Goal: Information Seeking & Learning: Learn about a topic

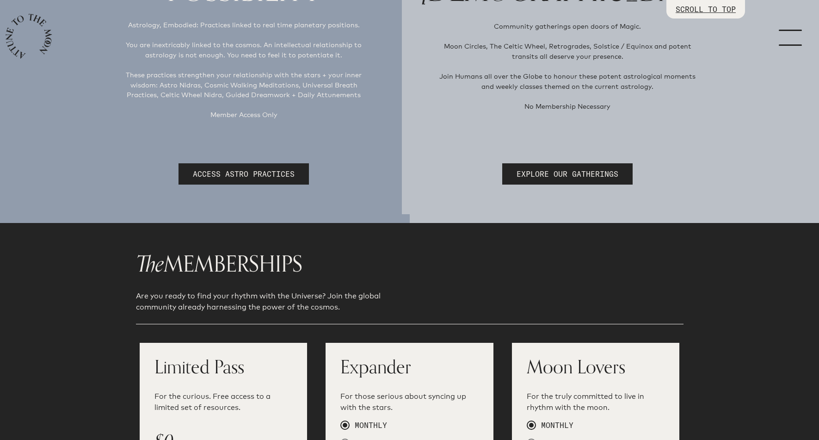
scroll to position [56, 0]
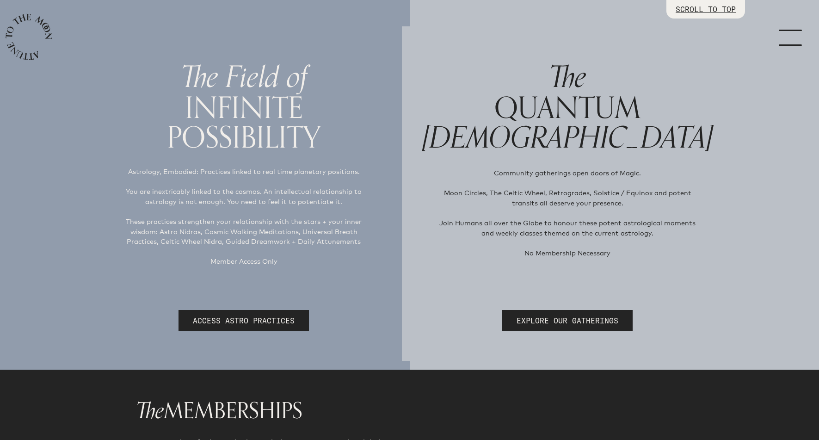
click at [792, 42] on link "menu" at bounding box center [796, 37] width 46 height 74
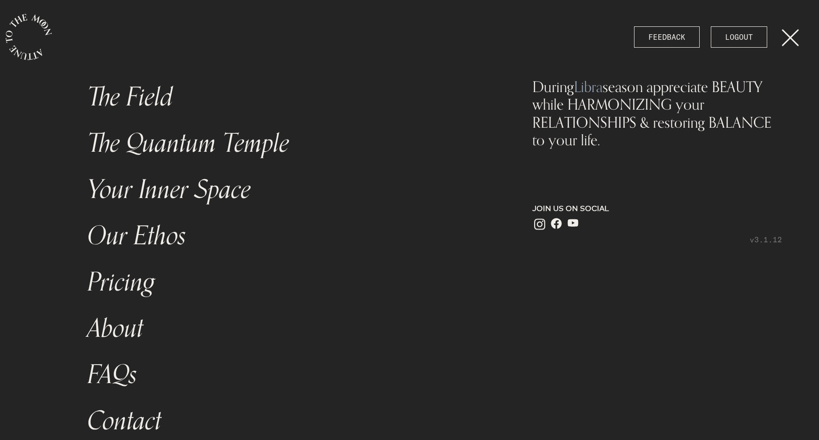
click at [220, 171] on link "Your Inner Space" at bounding box center [287, 189] width 410 height 46
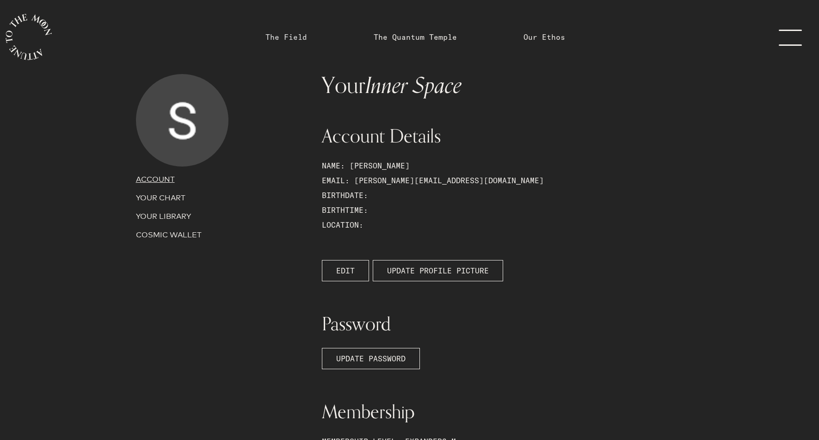
click at [293, 38] on link "The Field" at bounding box center [286, 36] width 42 height 11
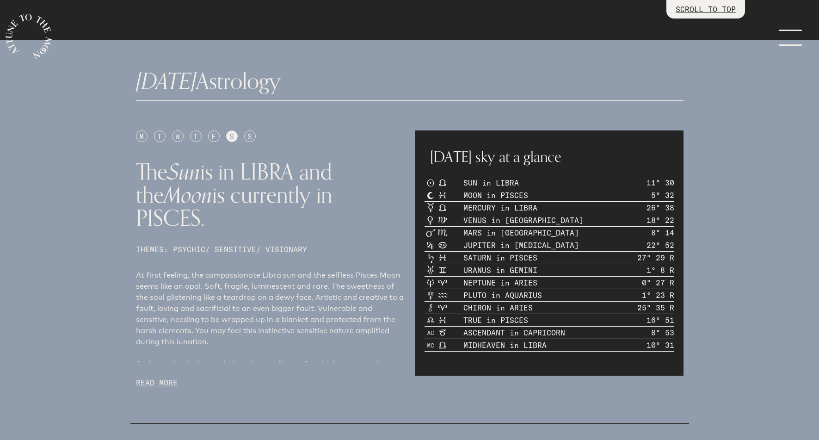
scroll to position [379, 0]
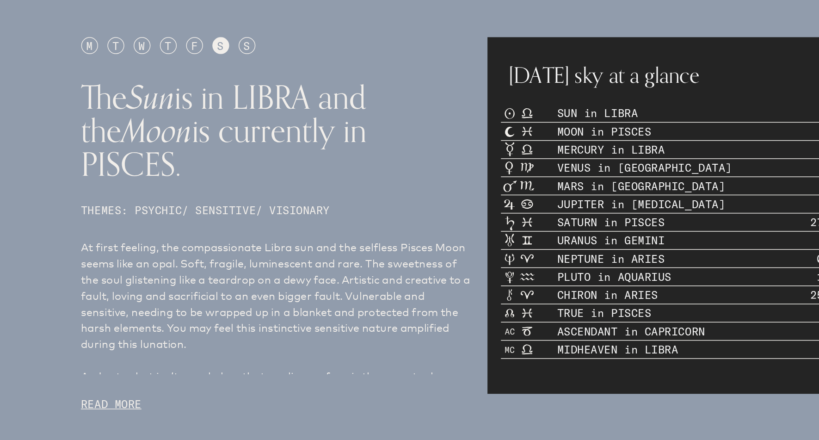
click at [166, 362] on p "READ MORE" at bounding box center [270, 367] width 268 height 11
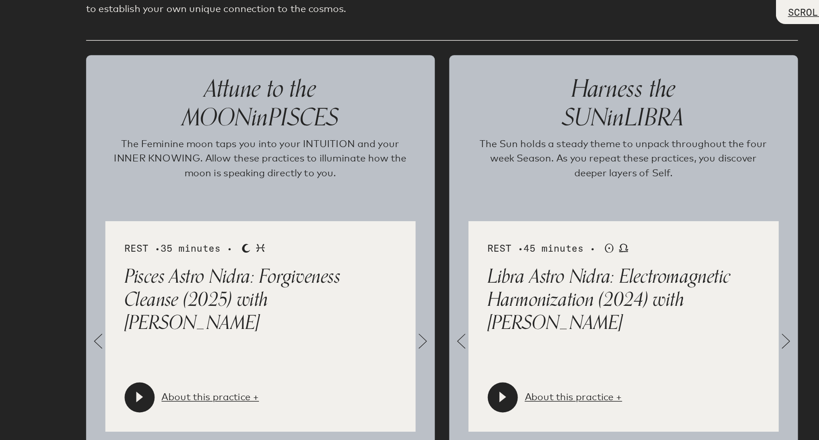
scroll to position [1272, 0]
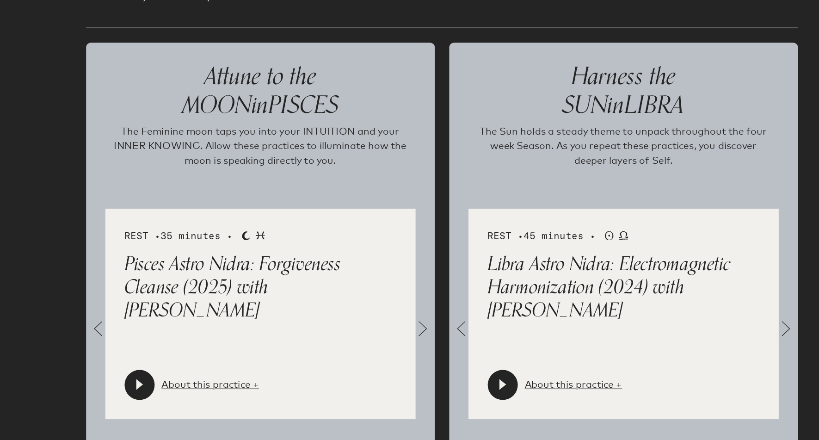
click at [394, 283] on span at bounding box center [395, 292] width 18 height 18
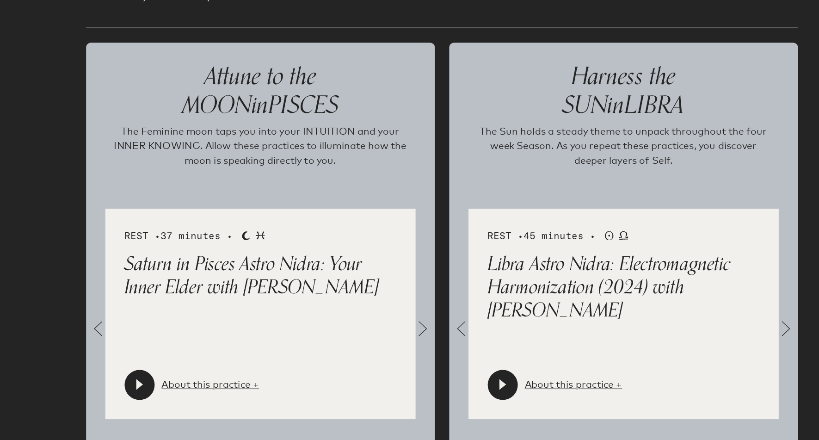
click at [394, 283] on span at bounding box center [395, 292] width 18 height 18
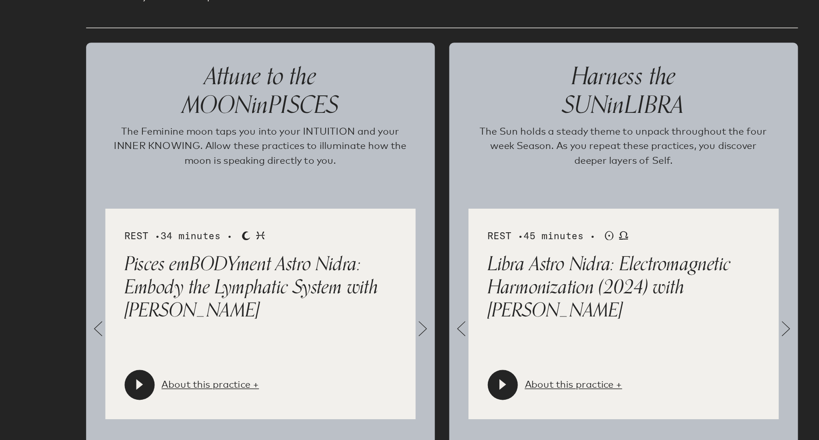
click at [394, 283] on span at bounding box center [395, 292] width 18 height 18
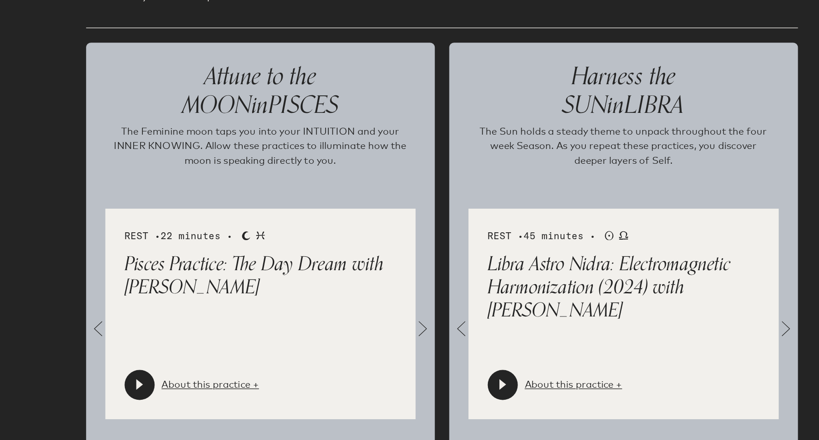
click at [394, 283] on span at bounding box center [395, 292] width 18 height 18
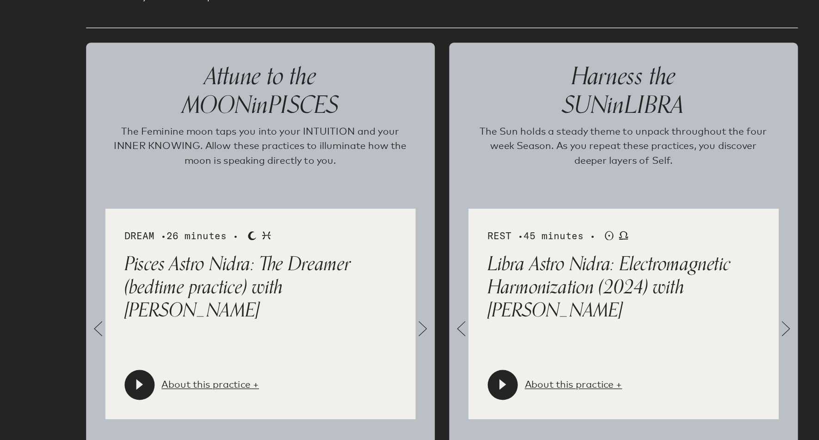
click at [394, 283] on span at bounding box center [395, 292] width 18 height 18
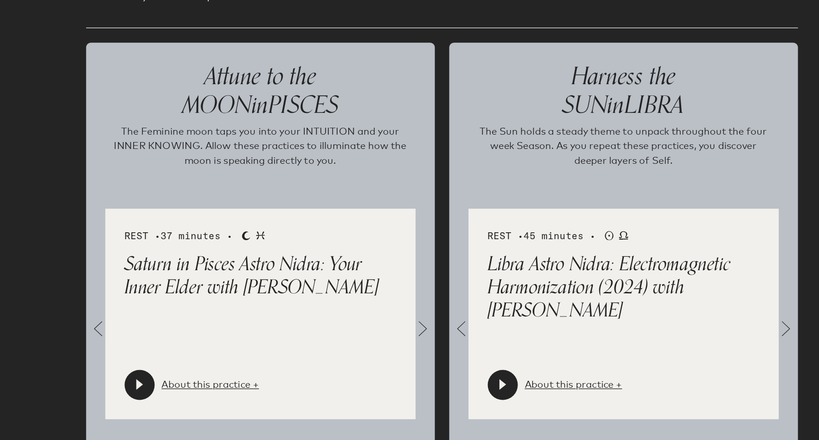
click at [394, 283] on span at bounding box center [395, 292] width 18 height 18
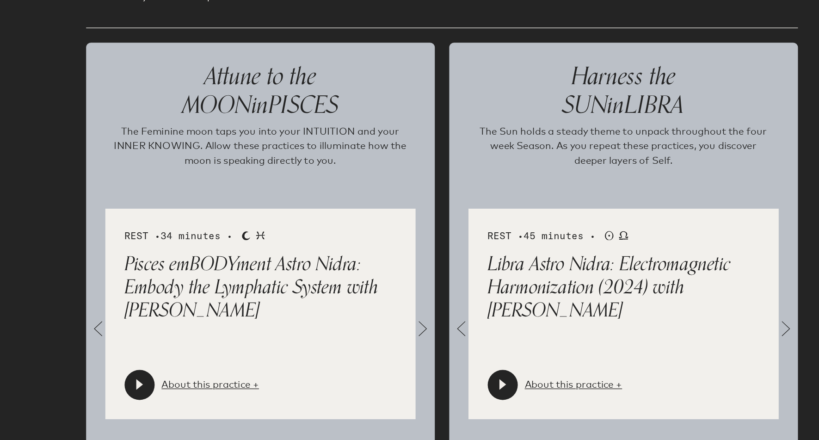
click at [394, 283] on span at bounding box center [395, 292] width 18 height 18
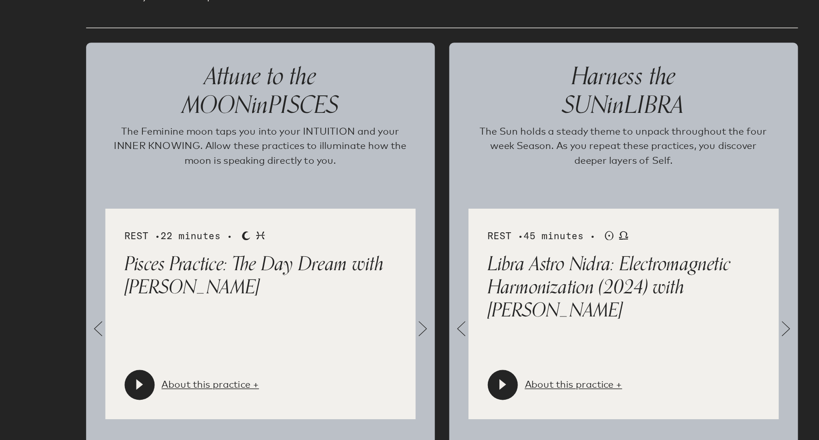
click at [141, 283] on span at bounding box center [145, 292] width 18 height 18
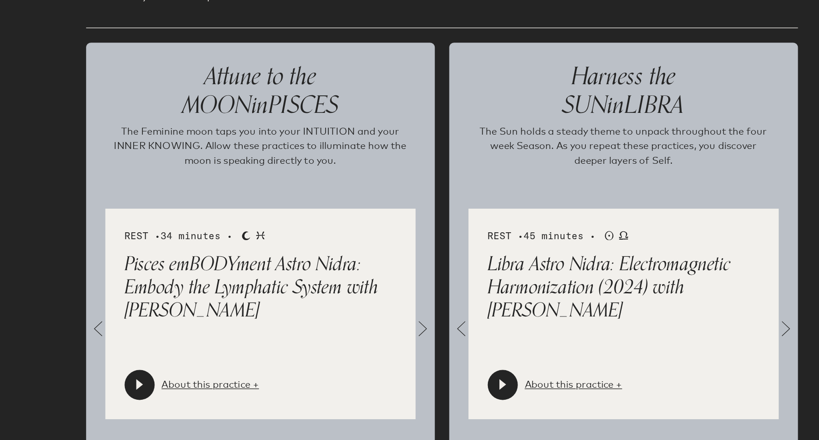
click at [141, 283] on span at bounding box center [145, 292] width 18 height 18
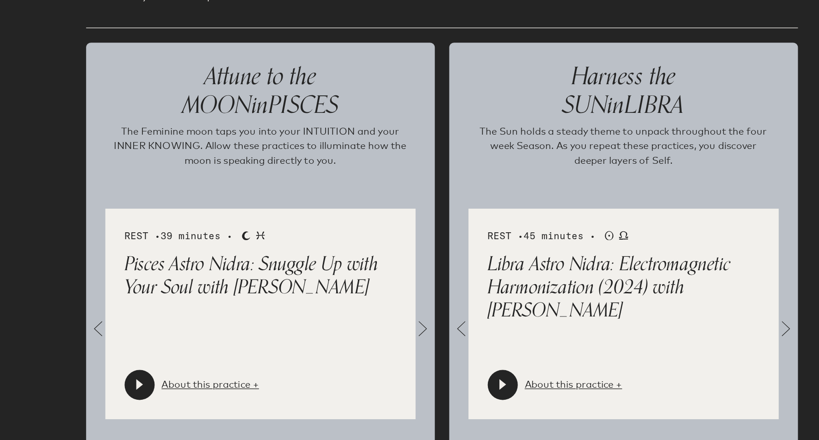
click at [172, 324] on div at bounding box center [177, 335] width 23 height 23
click at [183, 324] on div at bounding box center [177, 335] width 23 height 23
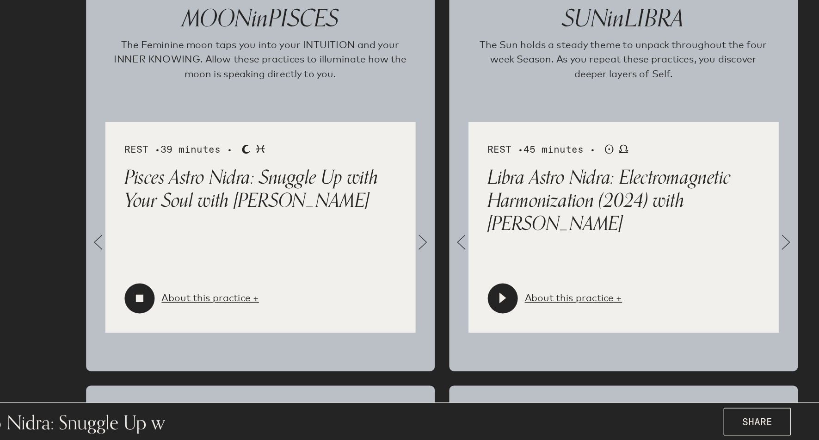
scroll to position [1277, 0]
